Goal: Task Accomplishment & Management: Manage account settings

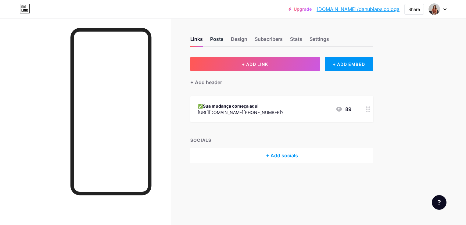
click at [217, 40] on div "Posts" at bounding box center [216, 40] width 13 height 11
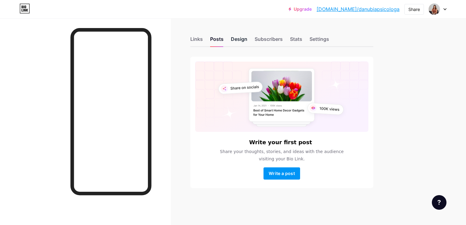
click at [243, 39] on div "Design" at bounding box center [239, 40] width 16 height 11
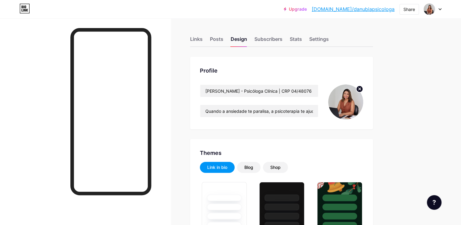
type input "#e8ddd4"
type input "#a3612f"
type input "#000000"
drag, startPoint x: 204, startPoint y: 109, endPoint x: 331, endPoint y: 120, distance: 127.5
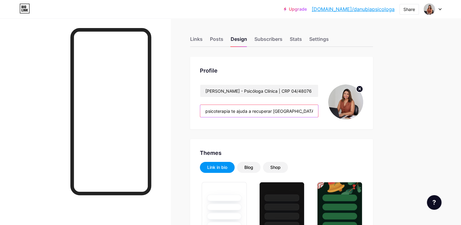
click at [331, 120] on div "Profile [PERSON_NAME] Clínica | CRP 04/48076 Quando a ansiedade te paralisa, a …" at bounding box center [281, 93] width 183 height 73
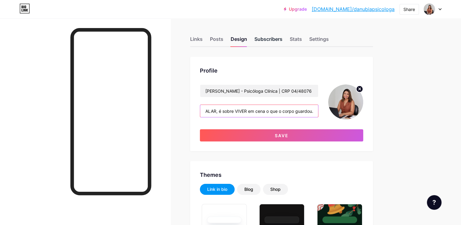
scroll to position [0, 51]
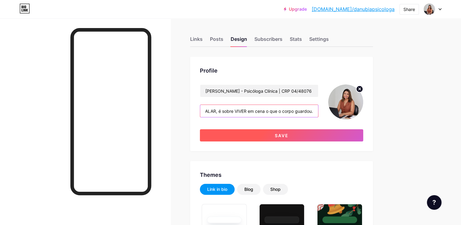
type input "A psicoterapia não é só FALAR, é sobre VIVER em cena o que o corpo guardou."
click at [273, 139] on button "Save" at bounding box center [281, 135] width 163 height 12
type input "#e8ddd4"
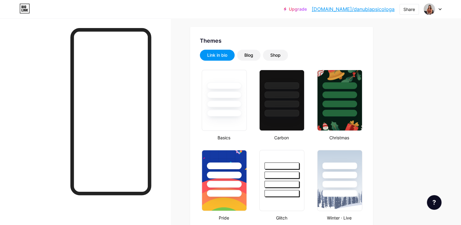
scroll to position [122, 0]
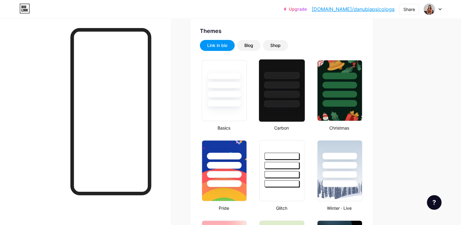
click at [289, 110] on div at bounding box center [282, 90] width 46 height 63
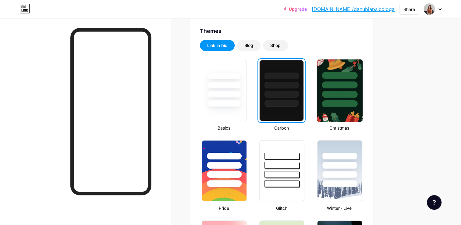
click at [343, 109] on img at bounding box center [340, 90] width 46 height 62
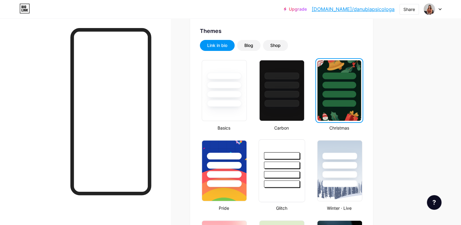
click at [297, 148] on div at bounding box center [282, 164] width 46 height 48
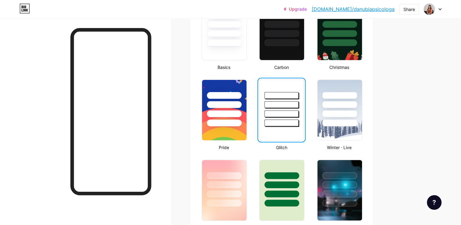
scroll to position [183, 0]
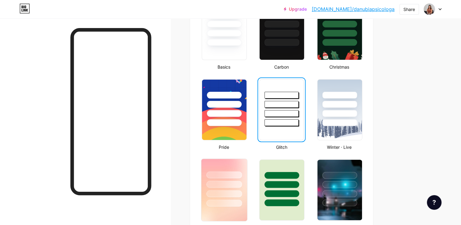
click at [238, 166] on div at bounding box center [224, 183] width 46 height 48
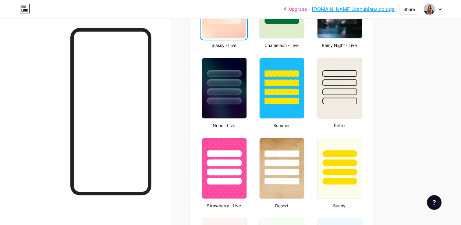
scroll to position [366, 0]
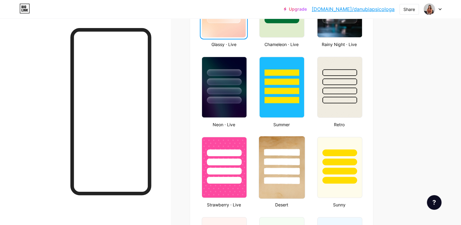
click at [294, 144] on div at bounding box center [282, 160] width 46 height 48
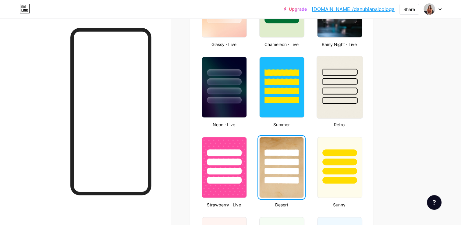
click at [339, 112] on img at bounding box center [340, 87] width 46 height 62
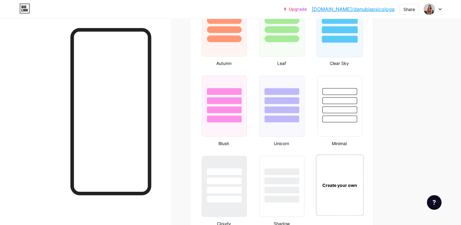
scroll to position [640, 0]
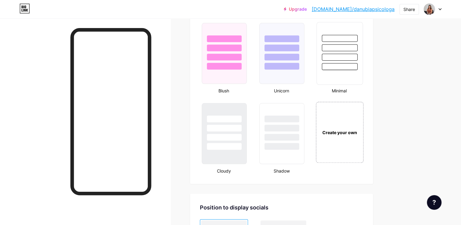
click at [333, 73] on div at bounding box center [339, 53] width 46 height 63
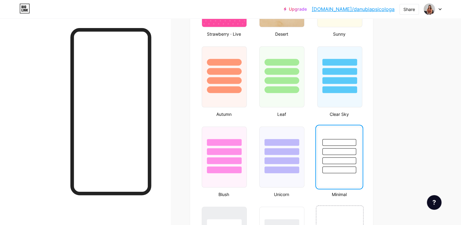
scroll to position [535, 0]
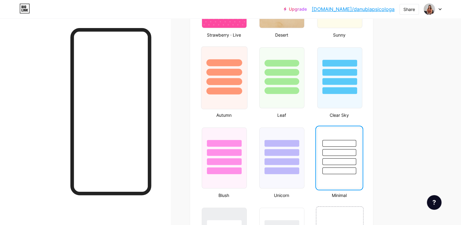
click at [241, 103] on div at bounding box center [224, 77] width 46 height 63
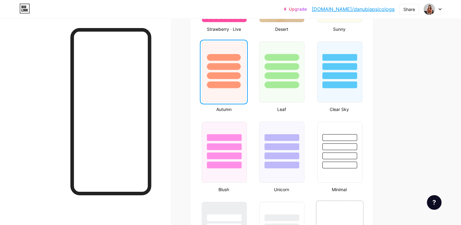
scroll to position [566, 0]
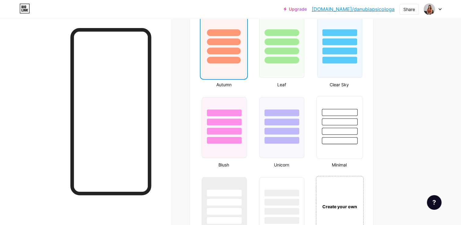
click at [338, 145] on div at bounding box center [339, 127] width 46 height 63
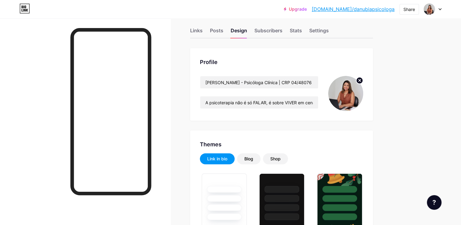
scroll to position [0, 0]
